Goal: Information Seeking & Learning: Learn about a topic

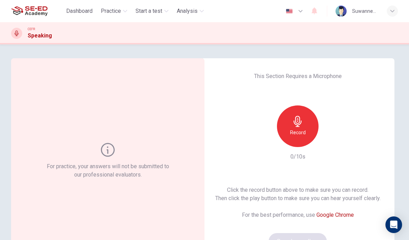
click at [120, 9] on span "Practice" at bounding box center [111, 11] width 20 height 8
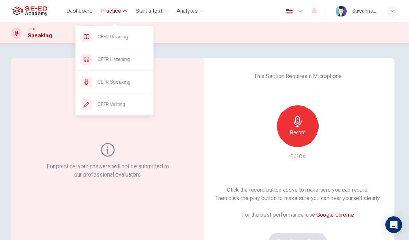
click at [135, 62] on div "For practice, your answers will not be submitted to our professional evaluators." at bounding box center [108, 160] width 194 height 205
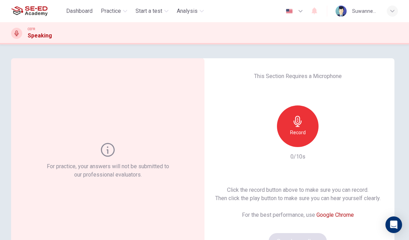
click at [117, 11] on span "Practice" at bounding box center [111, 11] width 20 height 8
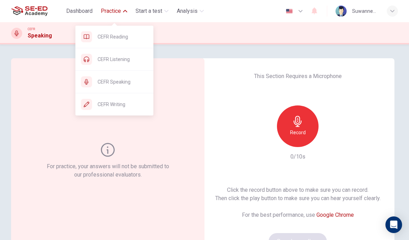
click at [124, 58] on span "CEFR Listening" at bounding box center [123, 59] width 50 height 8
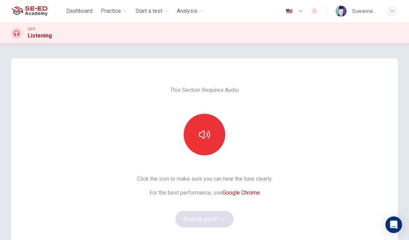
click at [215, 135] on button "button" at bounding box center [205, 135] width 42 height 42
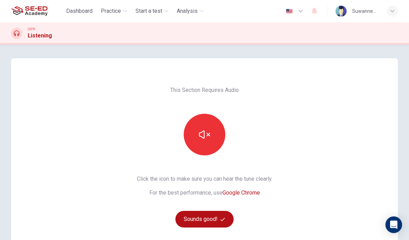
click at [219, 219] on button "Sounds good!" at bounding box center [205, 219] width 58 height 17
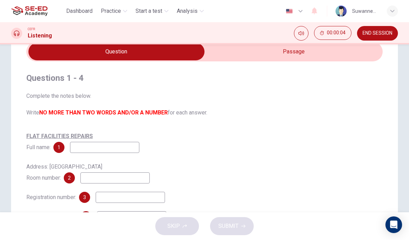
scroll to position [31, 0]
click at [306, 52] on input "checkbox" at bounding box center [116, 51] width 535 height 17
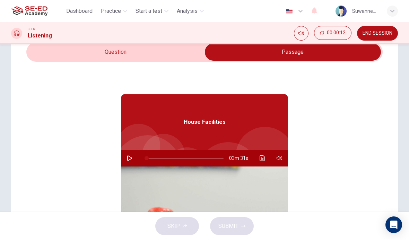
click at [144, 55] on input "checkbox" at bounding box center [293, 51] width 535 height 17
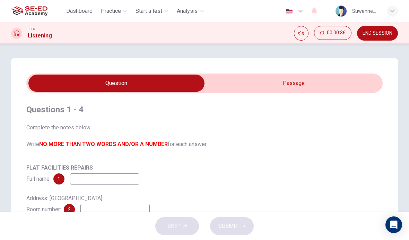
scroll to position [0, 0]
click at [297, 83] on input "checkbox" at bounding box center [116, 83] width 535 height 17
checkbox input "true"
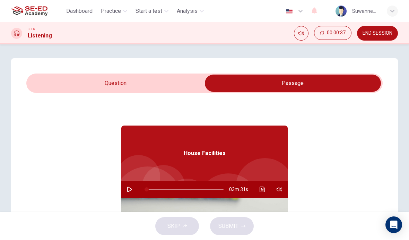
click at [132, 185] on button "button" at bounding box center [129, 189] width 11 height 17
type input "0"
click at [111, 84] on input "checkbox" at bounding box center [293, 83] width 535 height 17
checkbox input "false"
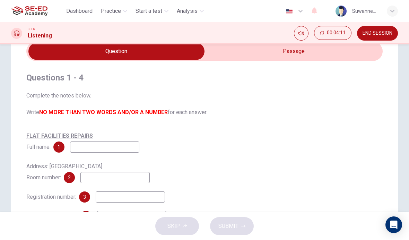
scroll to position [38, 0]
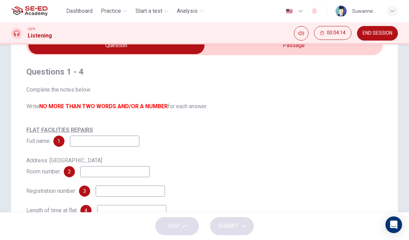
click at [95, 144] on input at bounding box center [104, 141] width 69 height 11
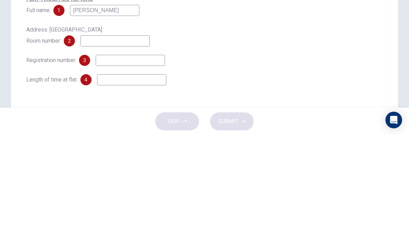
scroll to position [65, 0]
type input "Cavin"
click at [108, 139] on input at bounding box center [114, 144] width 69 height 11
type input "66"
click at [121, 159] on input at bounding box center [130, 164] width 69 height 11
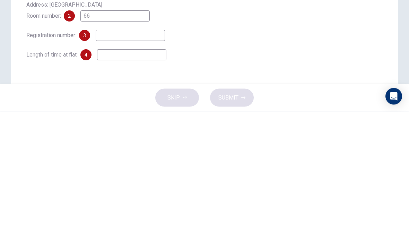
click at [123, 178] on input at bounding box center [131, 183] width 69 height 11
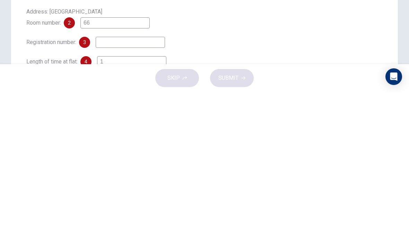
scroll to position [38, 0]
type input "1"
click at [112, 166] on input "66" at bounding box center [114, 171] width 69 height 11
type input "6"
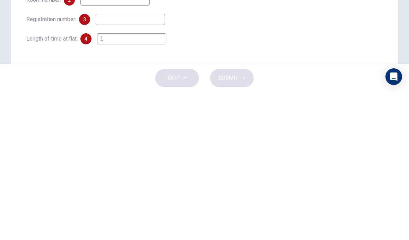
scroll to position [63, 0]
click at [120, 180] on input "1" at bounding box center [131, 185] width 69 height 11
type input "1"
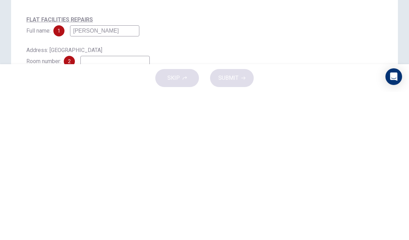
scroll to position [0, 0]
click at [346, 162] on div "FLAT FACILITIES REPAIRS Full name: 1 Cavin" at bounding box center [204, 173] width 357 height 22
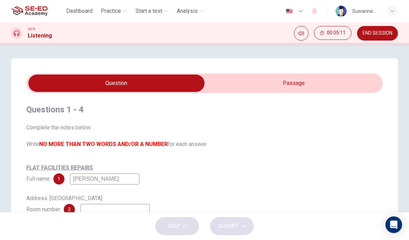
click at [300, 82] on input "checkbox" at bounding box center [116, 83] width 535 height 17
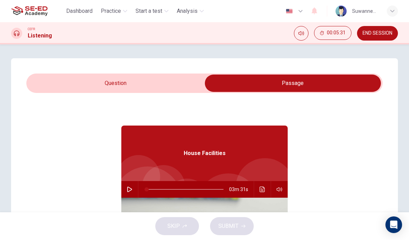
click at [103, 85] on input "checkbox" at bounding box center [293, 83] width 535 height 17
checkbox input "false"
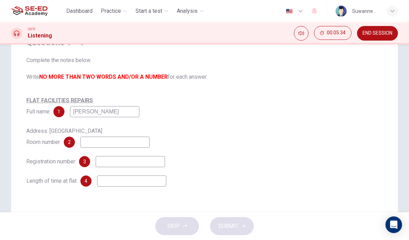
scroll to position [70, 0]
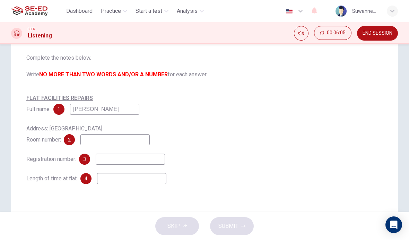
click at [127, 182] on input at bounding box center [131, 178] width 69 height 11
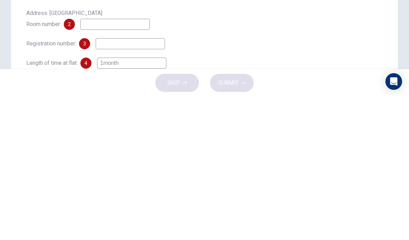
scroll to position [42, 0]
type input "1month"
click at [128, 181] on input at bounding box center [130, 186] width 69 height 11
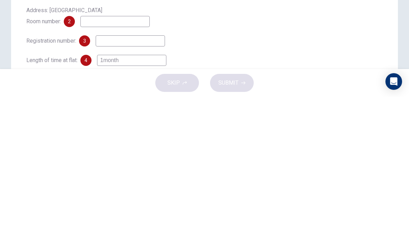
scroll to position [45, 0]
click at [133, 178] on input at bounding box center [130, 183] width 69 height 11
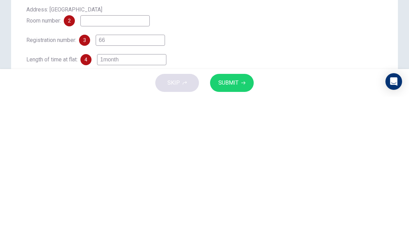
type input "66"
click at [125, 159] on input at bounding box center [114, 164] width 69 height 11
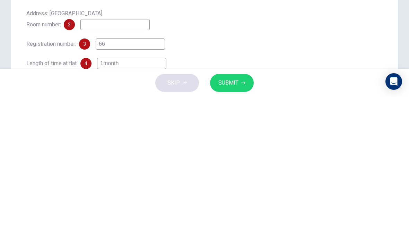
scroll to position [42, 0]
click at [335, 120] on div "FLAT FACILITIES REPAIRS Full name: 1 Cavin Address: International house Room nu…" at bounding box center [204, 166] width 357 height 92
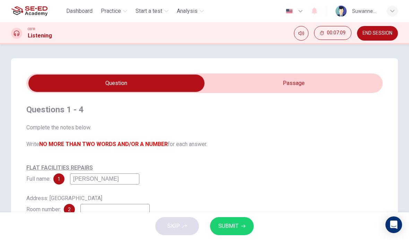
scroll to position [0, 0]
click at [297, 85] on input "checkbox" at bounding box center [116, 83] width 535 height 17
checkbox input "true"
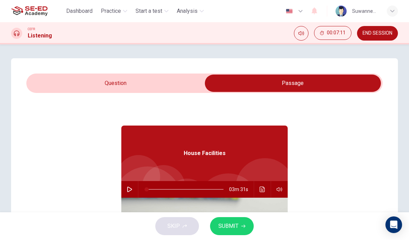
click at [133, 187] on button "button" at bounding box center [129, 189] width 11 height 17
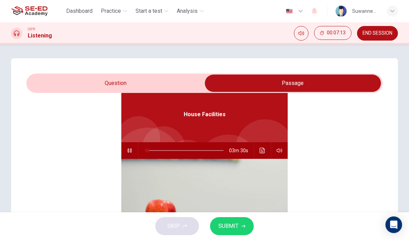
scroll to position [39, 0]
type input "32"
click at [151, 82] on input "checkbox" at bounding box center [293, 83] width 535 height 17
checkbox input "false"
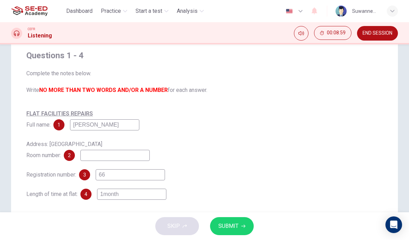
scroll to position [55, 0]
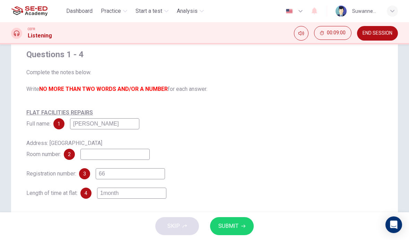
click at [120, 125] on input "Cavin" at bounding box center [104, 123] width 69 height 11
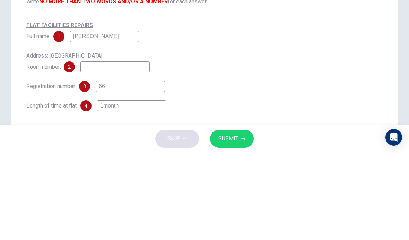
click at [93, 118] on input "Cavin green" at bounding box center [104, 123] width 69 height 11
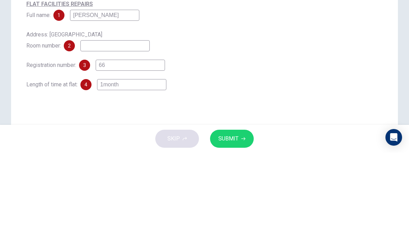
scroll to position [78, 0]
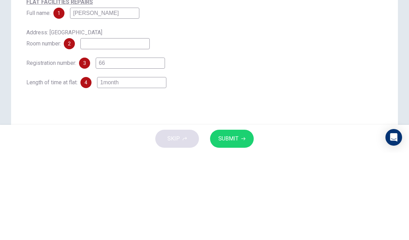
type input "Cavin Green"
click at [124, 126] on input at bounding box center [114, 131] width 69 height 11
type input "66"
click at [125, 145] on input "66" at bounding box center [130, 150] width 69 height 11
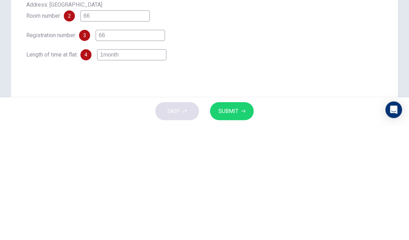
type input "6"
type input "K"
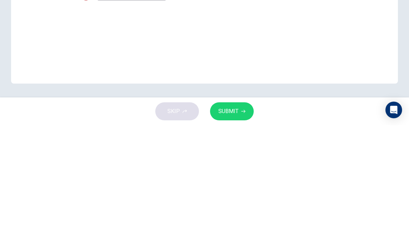
scroll to position [139, 0]
type input "KG6067"
click at [360, 30] on div "Questions 1 - 4 Complete the notes below. Write NO MORE THAN TWO WORDS AND/OR A…" at bounding box center [204, 59] width 387 height 279
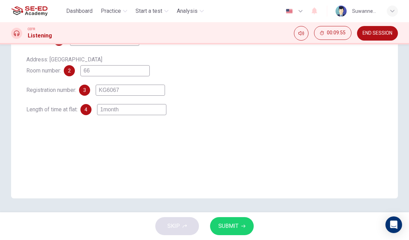
click at [234, 225] on span "SUBMIT" at bounding box center [229, 226] width 20 height 10
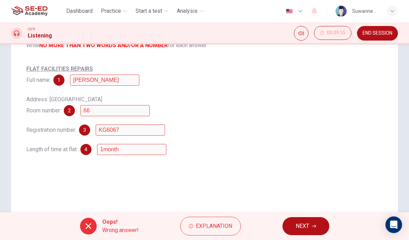
scroll to position [113, 0]
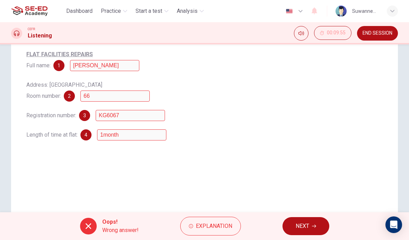
click at [215, 229] on span "Explanation" at bounding box center [214, 226] width 36 height 10
click at [216, 228] on span "Explanation" at bounding box center [214, 226] width 36 height 10
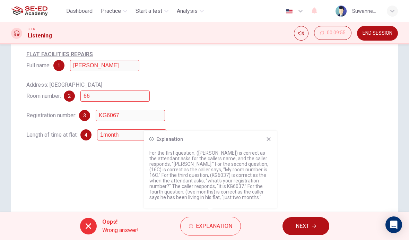
click at [181, 199] on p "For the first question, (Kevin Green) is correct as the attendant asks for the …" at bounding box center [211, 175] width 122 height 50
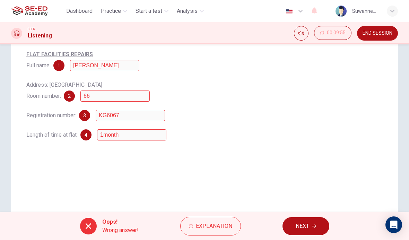
click at [90, 229] on icon at bounding box center [89, 226] width 6 height 6
click at [89, 225] on icon at bounding box center [89, 226] width 6 height 6
click at [222, 226] on span "Explanation" at bounding box center [214, 226] width 36 height 10
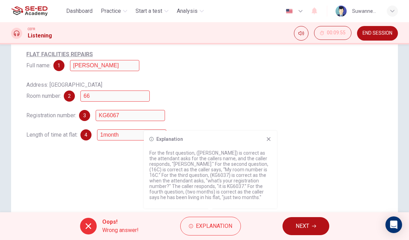
click at [314, 226] on icon "button" at bounding box center [314, 226] width 4 height 3
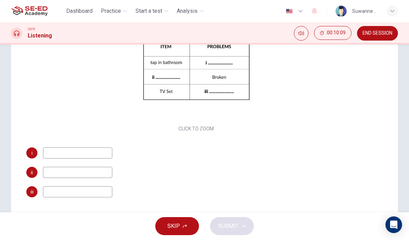
scroll to position [35, 0]
click at [222, 133] on div "Click to Zoom" at bounding box center [196, 74] width 340 height 120
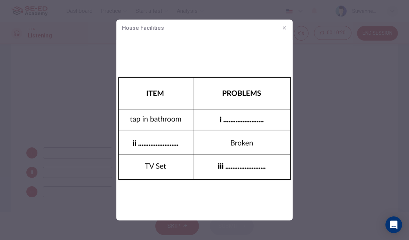
click at [343, 122] on div at bounding box center [204, 120] width 409 height 240
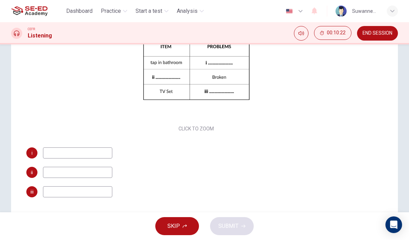
click at [308, 141] on div "Questions 5 - 7 Complete the table below. Write NO MORE THAN THREE WORDS for ea…" at bounding box center [196, 76] width 340 height 264
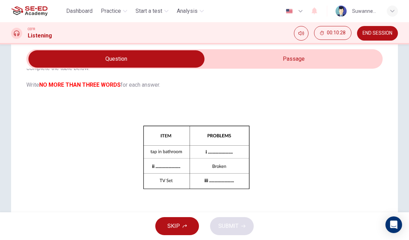
scroll to position [25, 0]
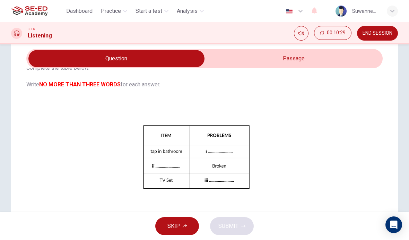
click at [296, 58] on input "checkbox" at bounding box center [116, 58] width 535 height 17
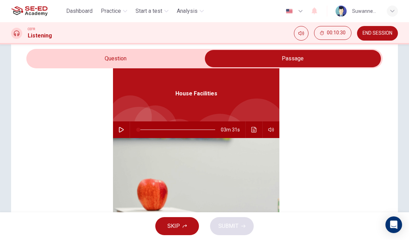
click at [120, 132] on icon "button" at bounding box center [122, 130] width 6 height 6
click at [111, 65] on input "checkbox" at bounding box center [293, 58] width 535 height 17
checkbox input "false"
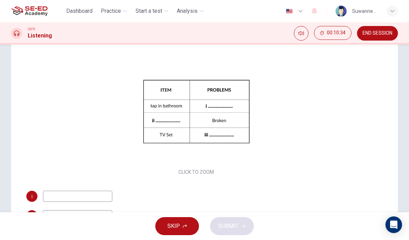
scroll to position [73, 0]
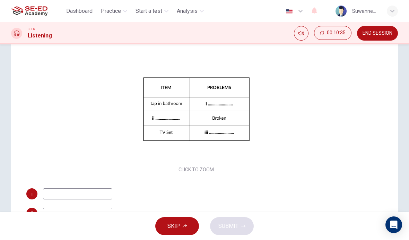
click at [297, 160] on div "Click to Zoom" at bounding box center [196, 115] width 340 height 120
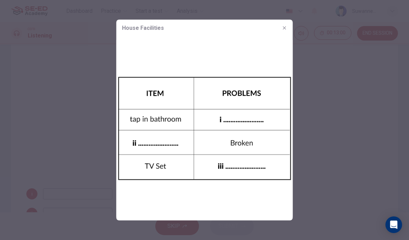
click at [289, 27] on button "button" at bounding box center [284, 28] width 11 height 11
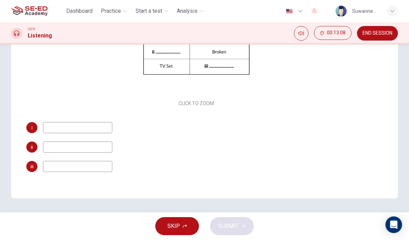
scroll to position [35, 0]
click at [80, 148] on input at bounding box center [77, 147] width 69 height 11
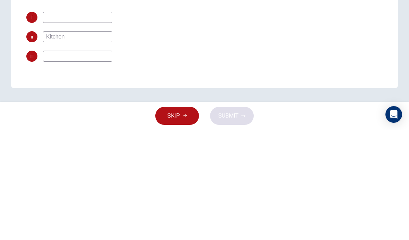
type input "Kitchen"
click at [94, 161] on input at bounding box center [77, 166] width 69 height 11
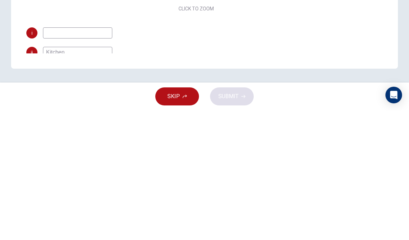
scroll to position [0, 0]
type input "No sound"
click at [287, 24] on div "Questions 5 - 7 Complete the table below. Write NO MORE THAN THREE WORDS for ea…" at bounding box center [196, 86] width 340 height 264
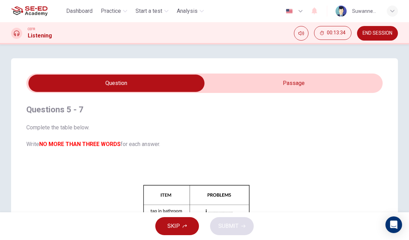
type input "87"
click at [300, 84] on input "checkbox" at bounding box center [116, 83] width 535 height 17
checkbox input "true"
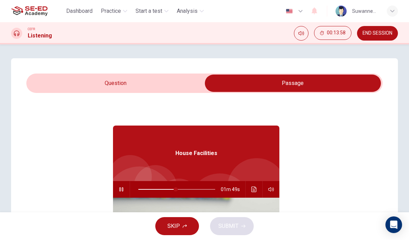
scroll to position [5, 0]
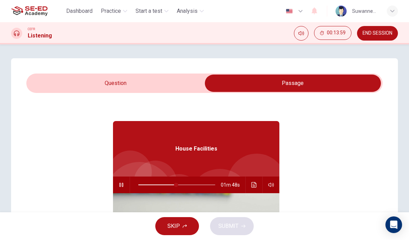
type input "49"
click at [134, 82] on input "checkbox" at bounding box center [293, 83] width 535 height 17
checkbox input "false"
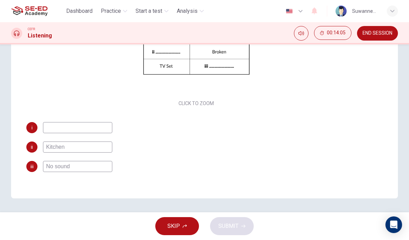
scroll to position [139, 0]
click at [66, 129] on input at bounding box center [77, 127] width 69 height 11
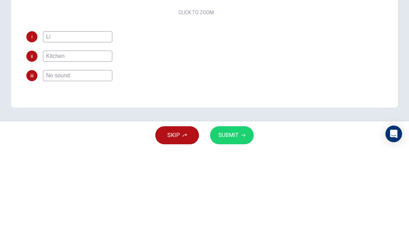
type input "L"
type input "Sink"
click at [345, 122] on div "i Sink" at bounding box center [196, 127] width 340 height 11
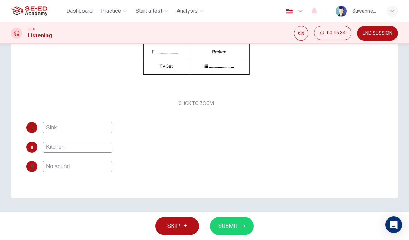
click at [237, 226] on span "SUBMIT" at bounding box center [229, 226] width 20 height 10
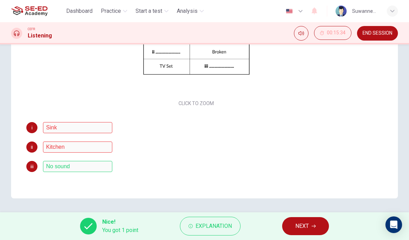
click at [215, 225] on span "Explanation" at bounding box center [214, 226] width 36 height 10
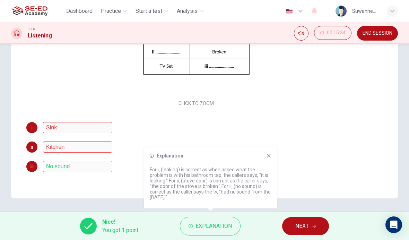
scroll to position [35, 0]
click at [311, 226] on button "NEXT" at bounding box center [305, 226] width 47 height 18
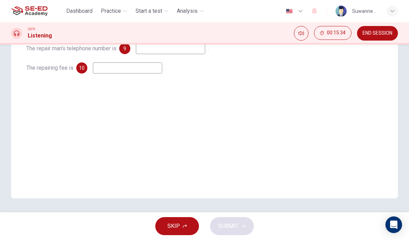
scroll to position [0, 0]
click at [169, 130] on div "Questions 8 - 10 Complete the sentences below. Write NO MORE THAN THREE WORDS f…" at bounding box center [204, 59] width 387 height 279
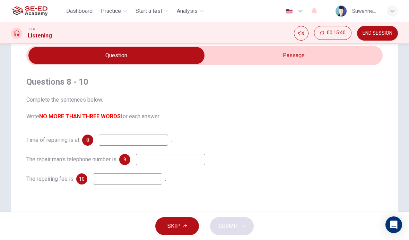
scroll to position [27, 0]
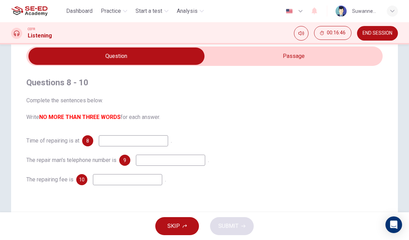
click at [300, 61] on input "checkbox" at bounding box center [116, 56] width 535 height 17
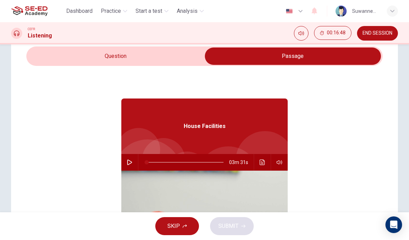
click at [133, 161] on button "button" at bounding box center [129, 162] width 11 height 17
click at [116, 58] on input "checkbox" at bounding box center [293, 56] width 535 height 17
checkbox input "false"
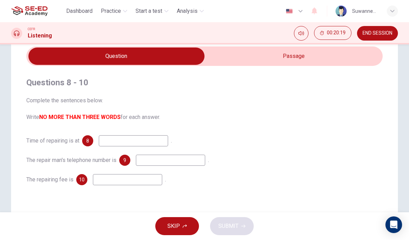
type input "0"
click at [304, 56] on input "checkbox" at bounding box center [116, 56] width 535 height 17
checkbox input "true"
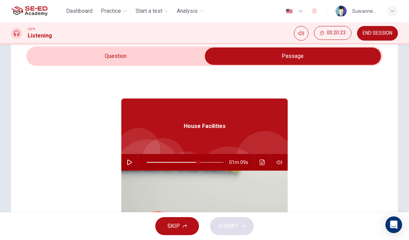
click at [129, 162] on icon "button" at bounding box center [130, 163] width 6 height 6
type input "69"
click at [119, 55] on input "checkbox" at bounding box center [293, 56] width 535 height 17
checkbox input "false"
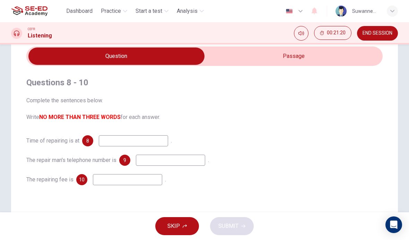
type input "94"
click at [299, 55] on input "checkbox" at bounding box center [116, 56] width 535 height 17
checkbox input "true"
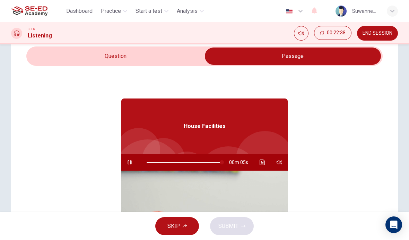
type input "98"
click at [118, 57] on input "checkbox" at bounding box center [293, 56] width 535 height 17
checkbox input "false"
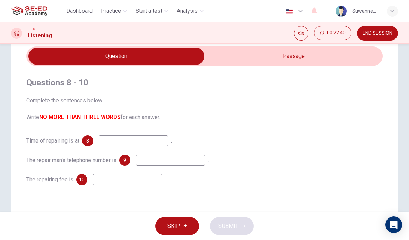
click at [121, 183] on input at bounding box center [127, 179] width 69 height 11
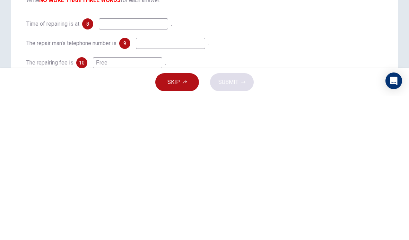
scroll to position [0, 0]
type input "Free"
click at [136, 162] on input at bounding box center [133, 167] width 69 height 11
type input "4"
click at [179, 182] on input at bounding box center [170, 187] width 69 height 11
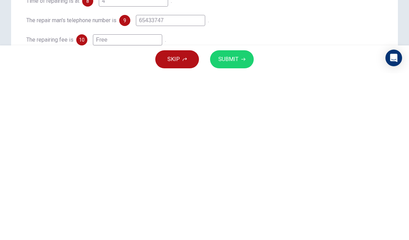
type input "65433747"
click at [239, 217] on button "SUBMIT" at bounding box center [232, 226] width 44 height 18
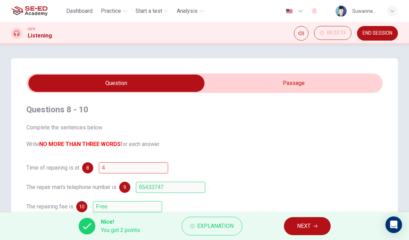
click at [213, 228] on span "Explanation" at bounding box center [215, 226] width 36 height 10
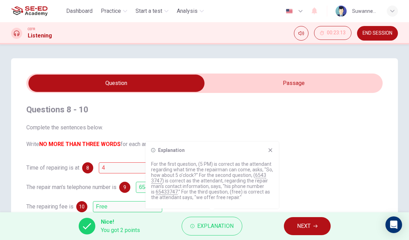
click at [306, 228] on span "NEXT" at bounding box center [304, 226] width 14 height 10
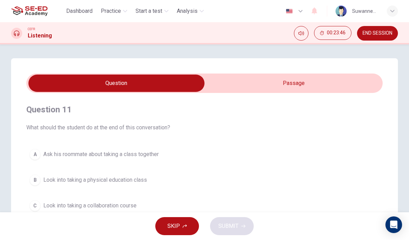
click at [301, 85] on input "checkbox" at bounding box center [116, 83] width 535 height 17
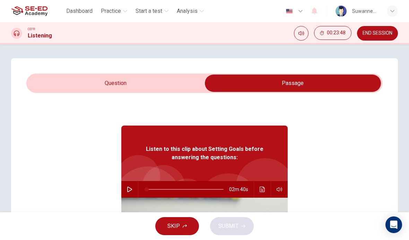
click at [130, 190] on icon "button" at bounding box center [130, 190] width 6 height 6
click at [136, 82] on input "checkbox" at bounding box center [293, 83] width 535 height 17
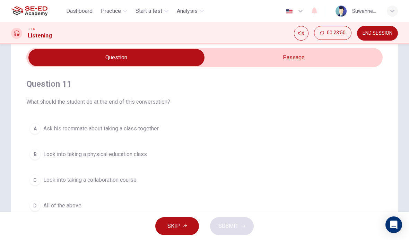
scroll to position [39, 0]
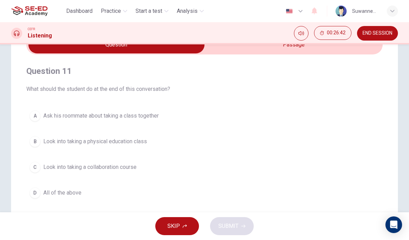
click at [36, 142] on div "B" at bounding box center [34, 141] width 11 height 11
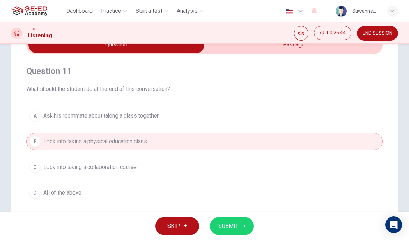
click at [36, 168] on div "C" at bounding box center [34, 167] width 11 height 11
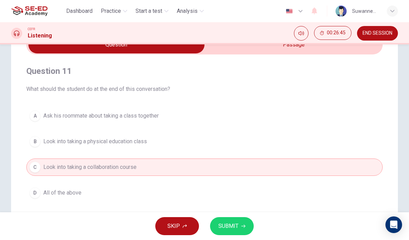
click at [38, 193] on div "D" at bounding box center [34, 192] width 11 height 11
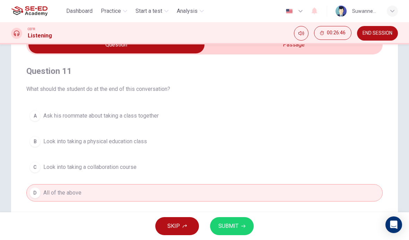
click at [37, 115] on div "A" at bounding box center [34, 115] width 11 height 11
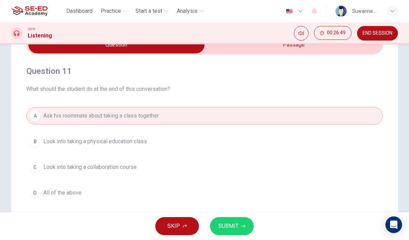
click at [41, 143] on button "B Look into taking a physical education class" at bounding box center [204, 141] width 357 height 17
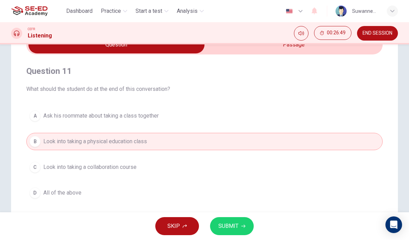
click at [238, 221] on button "SUBMIT" at bounding box center [232, 226] width 44 height 18
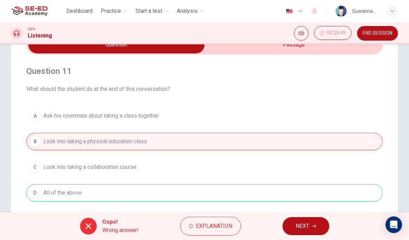
click at [223, 223] on span "Explanation" at bounding box center [214, 226] width 36 height 10
click at [382, 117] on div "A Ask his roommate about taking a class together B Look into taking a physical …" at bounding box center [204, 154] width 357 height 94
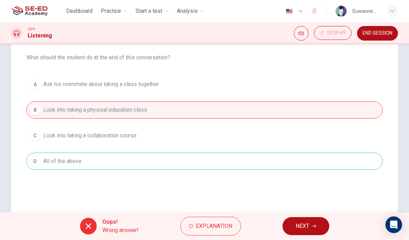
scroll to position [61, 0]
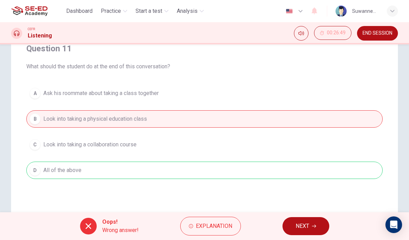
click at [313, 225] on icon "button" at bounding box center [314, 226] width 4 height 4
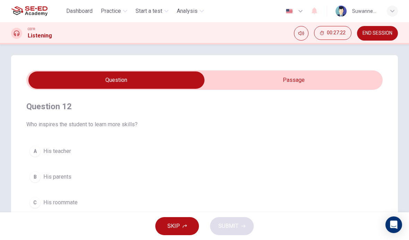
scroll to position [6, 0]
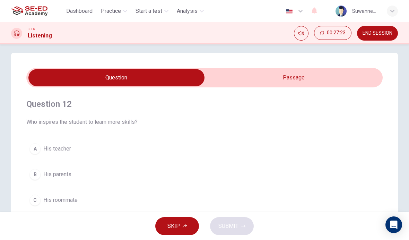
click at [298, 76] on input "checkbox" at bounding box center [116, 77] width 535 height 17
checkbox input "true"
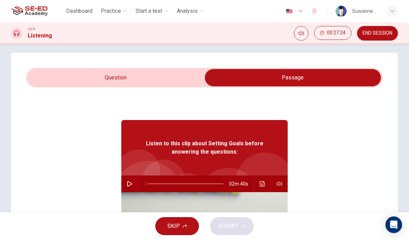
click at [130, 181] on icon "button" at bounding box center [130, 184] width 6 height 6
type input "91"
click at [123, 78] on input "checkbox" at bounding box center [293, 77] width 535 height 17
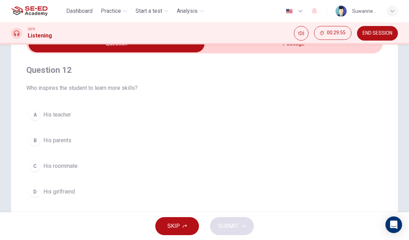
scroll to position [40, 0]
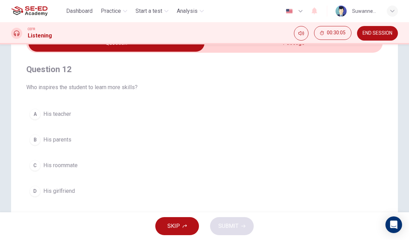
click at [37, 115] on div "A" at bounding box center [34, 114] width 11 height 11
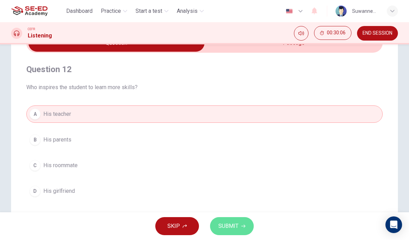
click at [234, 224] on span "SUBMIT" at bounding box center [229, 226] width 20 height 10
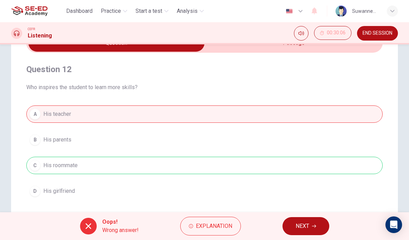
click at [215, 227] on span "Explanation" at bounding box center [214, 226] width 36 height 10
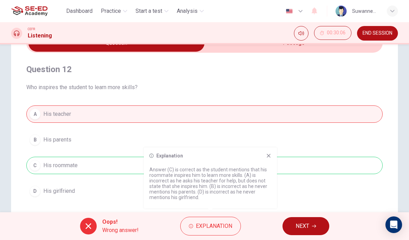
click at [318, 227] on button "NEXT" at bounding box center [306, 226] width 47 height 18
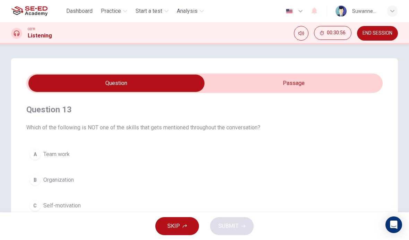
scroll to position [0, 0]
click at [305, 85] on input "checkbox" at bounding box center [116, 83] width 535 height 17
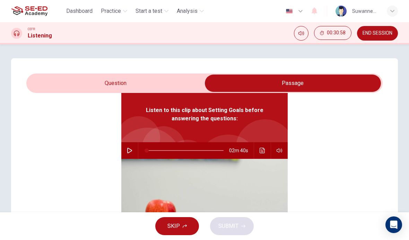
scroll to position [39, 0]
click at [130, 148] on icon "button" at bounding box center [130, 151] width 6 height 6
click at [107, 87] on input "checkbox" at bounding box center [293, 83] width 535 height 17
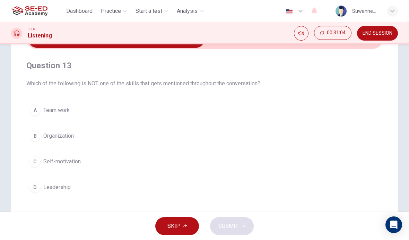
scroll to position [47, 0]
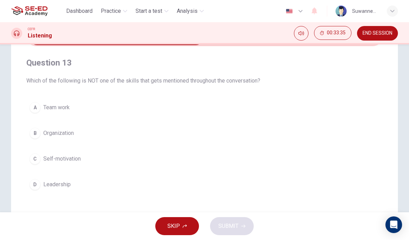
click at [37, 185] on div "D" at bounding box center [34, 184] width 11 height 11
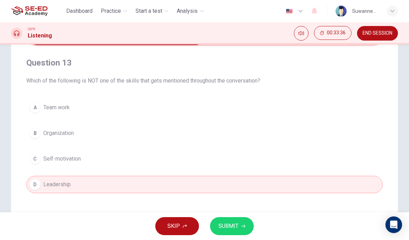
click at [232, 223] on span "SUBMIT" at bounding box center [229, 226] width 20 height 10
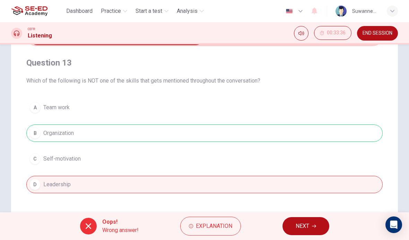
click at [212, 226] on span "Explanation" at bounding box center [214, 226] width 36 height 10
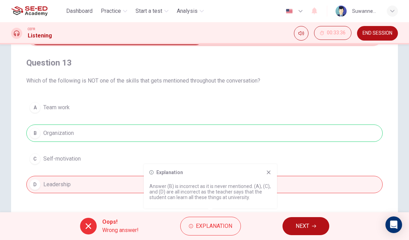
click at [271, 170] on icon at bounding box center [269, 173] width 6 height 6
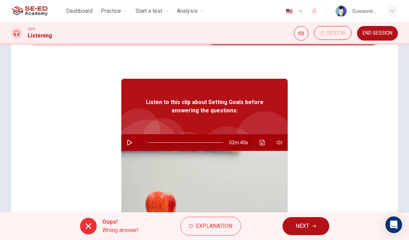
checkbox input "false"
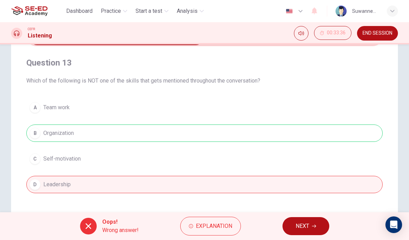
click at [314, 224] on icon "button" at bounding box center [314, 226] width 4 height 4
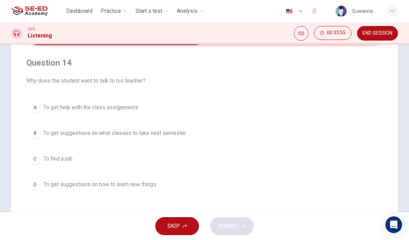
click at [38, 184] on div "D" at bounding box center [34, 184] width 11 height 11
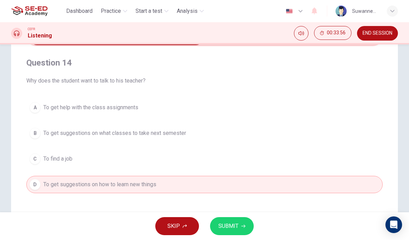
click at [238, 224] on span "SUBMIT" at bounding box center [229, 226] width 20 height 10
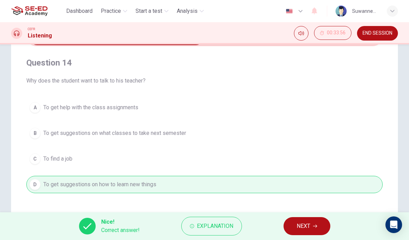
click at [308, 224] on span "NEXT" at bounding box center [304, 226] width 14 height 10
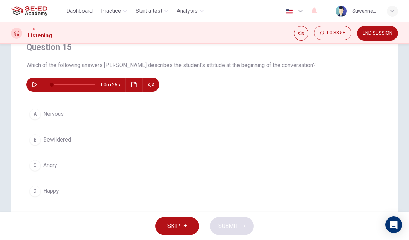
scroll to position [63, 0]
click at [33, 84] on icon "button" at bounding box center [35, 85] width 6 height 6
click at [36, 87] on button "button" at bounding box center [34, 84] width 11 height 14
type input "0"
click at [35, 189] on div "D" at bounding box center [34, 190] width 11 height 11
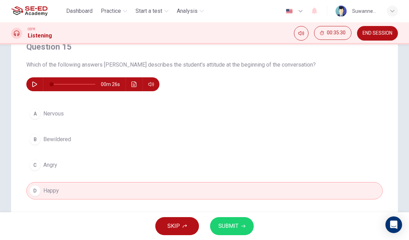
click at [218, 229] on button "SUBMIT" at bounding box center [232, 226] width 44 height 18
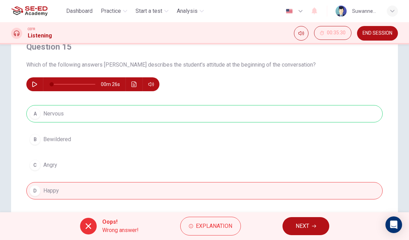
click at [199, 228] on span "Explanation" at bounding box center [214, 226] width 36 height 10
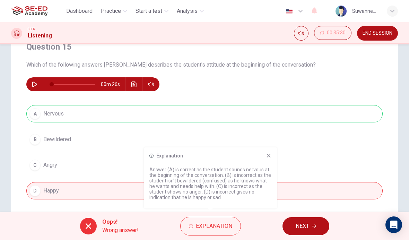
click at [268, 156] on icon at bounding box center [269, 156] width 6 height 6
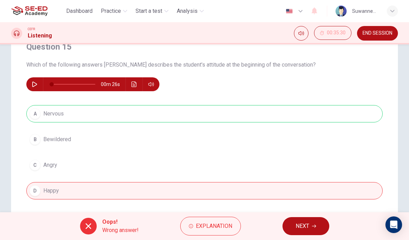
click at [310, 223] on button "NEXT" at bounding box center [306, 226] width 47 height 18
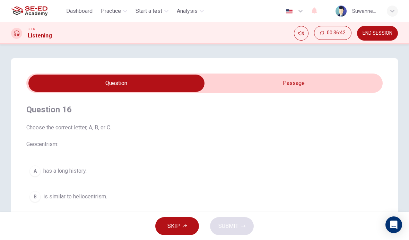
scroll to position [0, 0]
click at [296, 83] on input "checkbox" at bounding box center [116, 83] width 535 height 17
checkbox input "true"
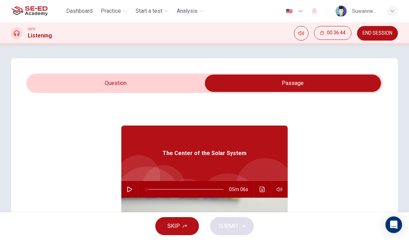
click at [134, 189] on button "button" at bounding box center [129, 189] width 11 height 17
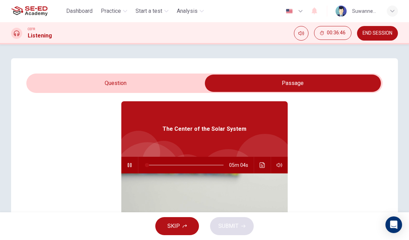
scroll to position [24, 0]
type input "21"
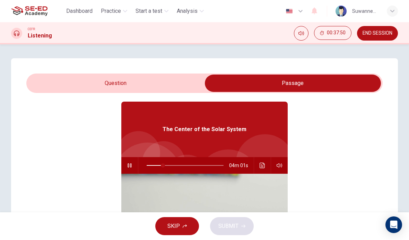
click at [96, 87] on input "checkbox" at bounding box center [293, 83] width 535 height 17
checkbox input "false"
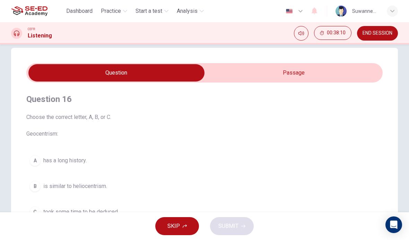
scroll to position [5, 0]
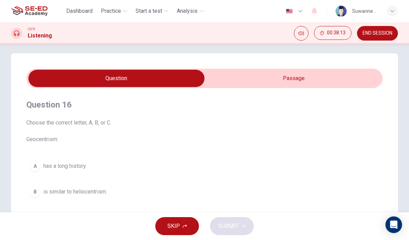
type input "29"
click at [283, 79] on input "checkbox" at bounding box center [116, 78] width 535 height 17
checkbox input "true"
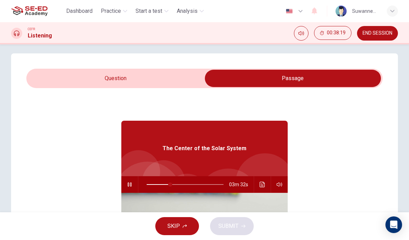
type input "31"
click at [146, 81] on input "checkbox" at bounding box center [293, 78] width 535 height 17
checkbox input "false"
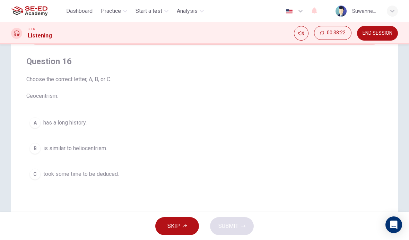
scroll to position [50, 0]
click at [35, 147] on div "B" at bounding box center [34, 146] width 11 height 11
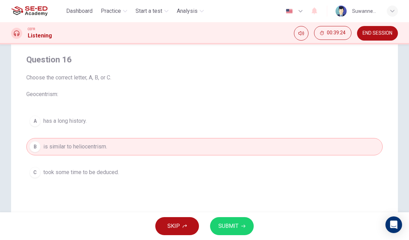
click at [241, 228] on icon "button" at bounding box center [243, 226] width 4 height 4
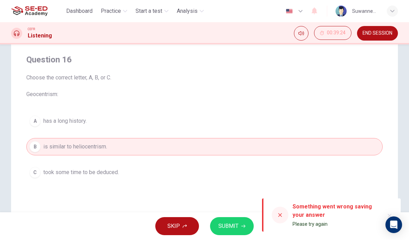
click at [234, 228] on span "SUBMIT" at bounding box center [229, 226] width 20 height 10
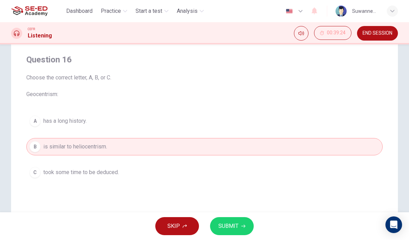
click at [37, 121] on div "A" at bounding box center [34, 121] width 11 height 11
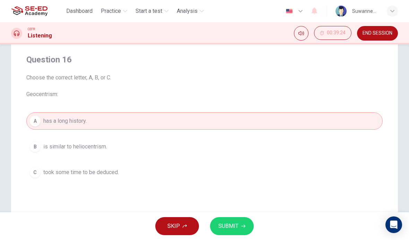
click at [241, 221] on button "SUBMIT" at bounding box center [232, 226] width 44 height 18
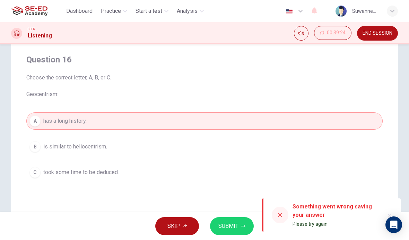
click at [37, 173] on div "C" at bounding box center [34, 172] width 11 height 11
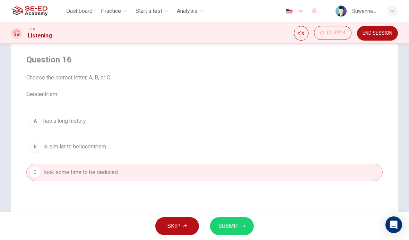
click at [235, 226] on span "SUBMIT" at bounding box center [229, 226] width 20 height 10
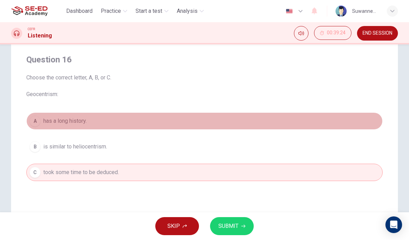
click at [43, 120] on button "A has a long history." at bounding box center [204, 120] width 357 height 17
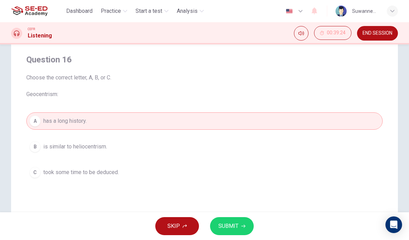
click at [231, 226] on span "SUBMIT" at bounding box center [229, 226] width 20 height 10
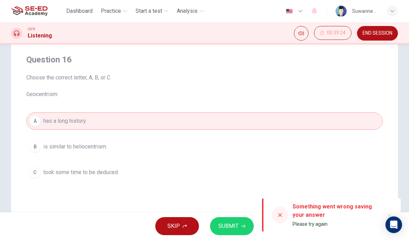
click at [45, 147] on span "is similar to heliocentrism." at bounding box center [75, 147] width 64 height 8
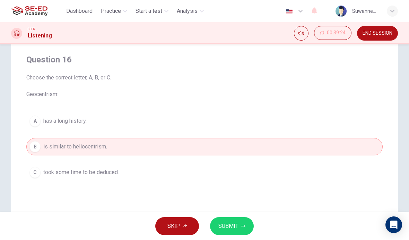
click at [233, 226] on span "SUBMIT" at bounding box center [229, 226] width 20 height 10
click at [116, 175] on span "took some time to be deduced." at bounding box center [81, 172] width 76 height 8
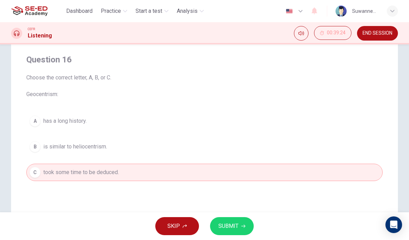
click at [228, 223] on span "SUBMIT" at bounding box center [229, 226] width 20 height 10
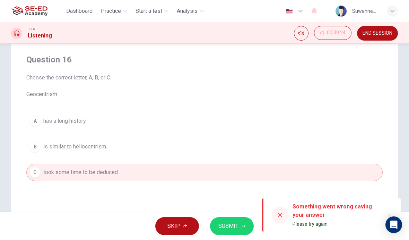
click at [285, 217] on div at bounding box center [280, 215] width 17 height 17
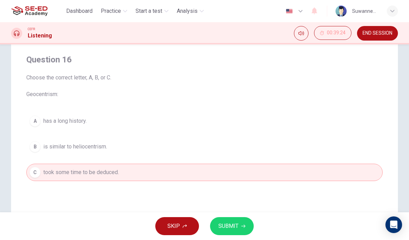
click at [155, 96] on span "Choose the correct letter, A, B, or C. Geocentrism:" at bounding box center [204, 86] width 357 height 25
click at [285, 112] on button "A has a long history." at bounding box center [204, 120] width 357 height 17
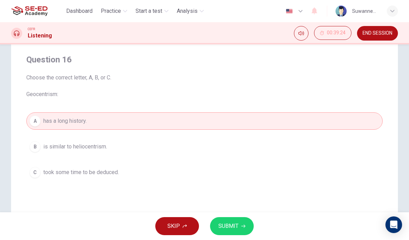
click at [177, 228] on span "SKIP" at bounding box center [174, 226] width 12 height 10
